Goal: Find specific page/section: Find specific page/section

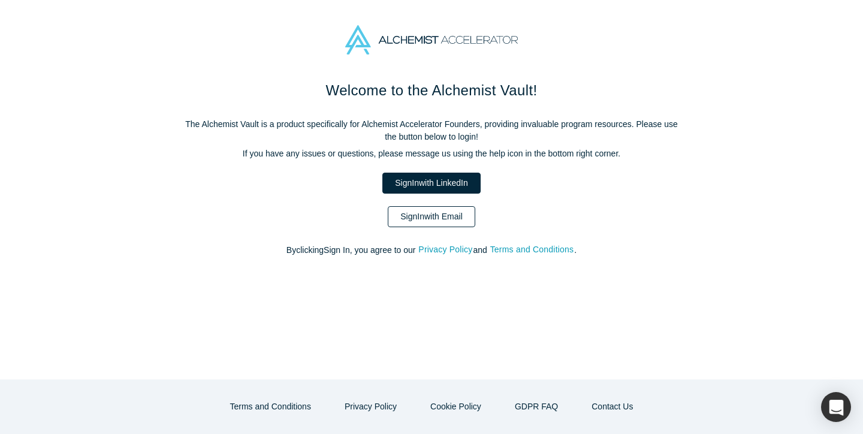
click at [448, 220] on link "Sign In with Email" at bounding box center [431, 216] width 87 height 21
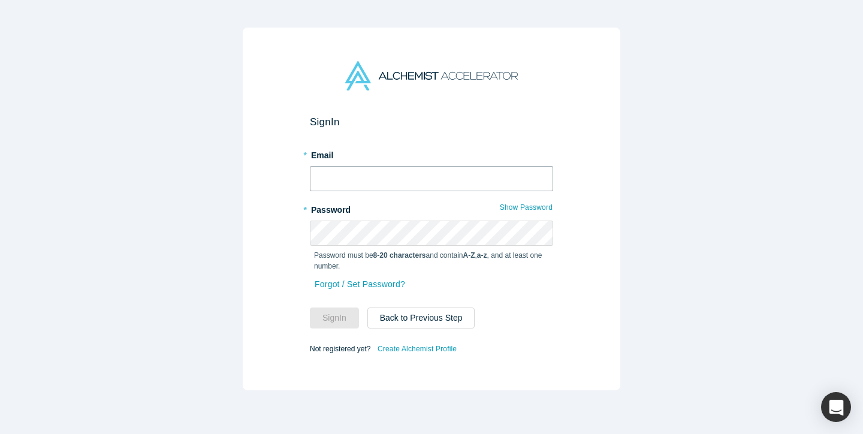
type input "[EMAIL_ADDRESS][DOMAIN_NAME]"
click at [334, 318] on button "Sign In" at bounding box center [334, 317] width 49 height 21
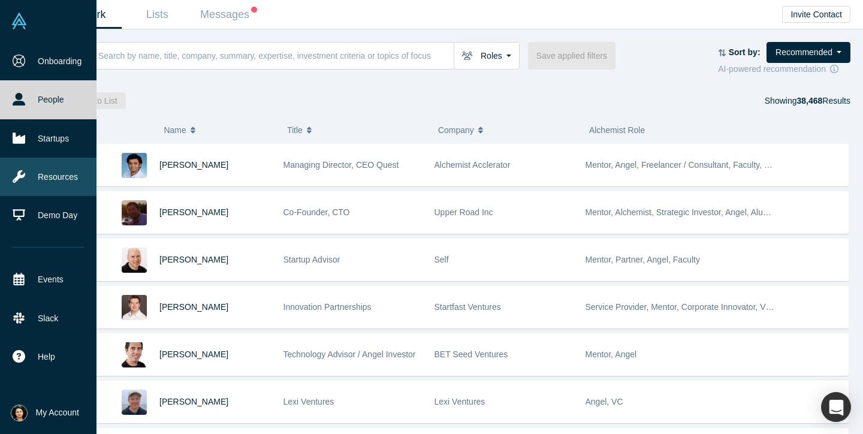
click at [45, 182] on link "Resources" at bounding box center [48, 177] width 96 height 38
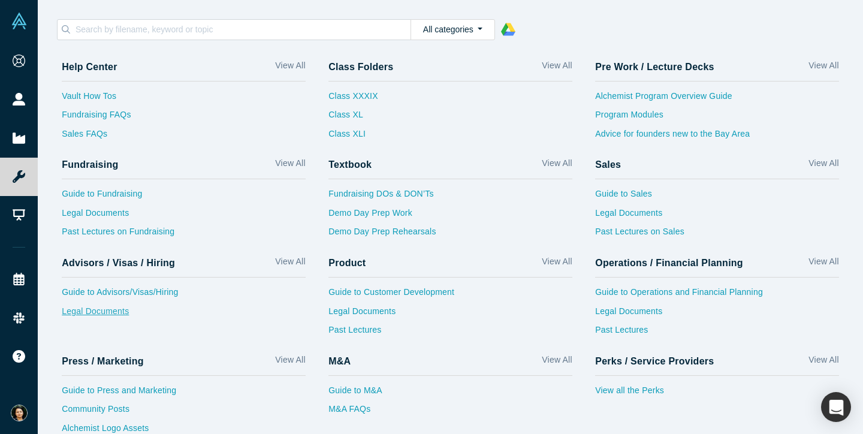
click at [111, 309] on link "Legal Documents" at bounding box center [184, 314] width 244 height 19
click at [357, 116] on link "Class XL" at bounding box center [352, 117] width 49 height 19
